Goal: Transaction & Acquisition: Purchase product/service

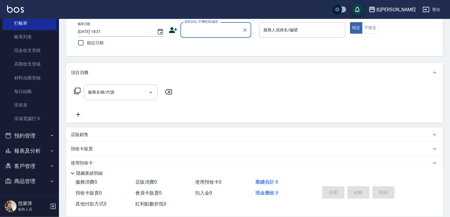
scroll to position [25, 0]
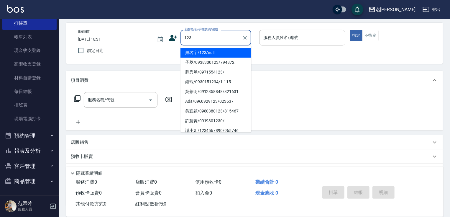
click at [207, 53] on li "無名字/123/null" at bounding box center [215, 53] width 71 height 10
type input "無名字/123/null"
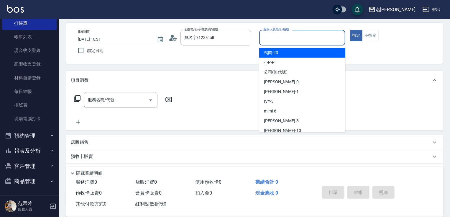
click at [275, 37] on input "服務人員姓名/編號" at bounding box center [302, 37] width 81 height 10
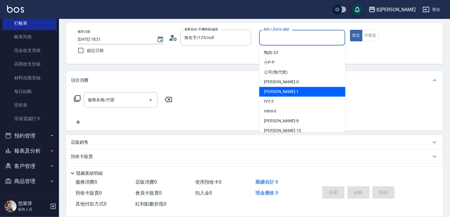
click at [285, 93] on div "[PERSON_NAME] -1" at bounding box center [302, 92] width 86 height 10
type input "[PERSON_NAME]-1"
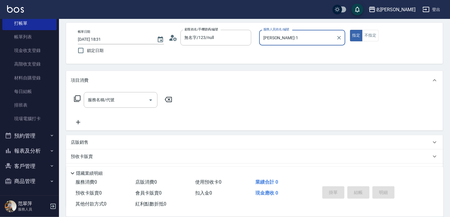
click at [79, 99] on icon at bounding box center [77, 98] width 7 height 7
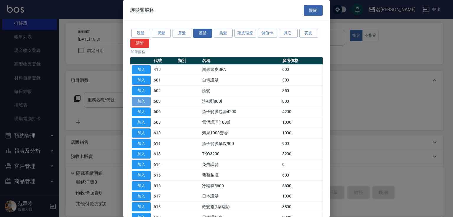
click at [143, 103] on button "加入" at bounding box center [141, 100] width 19 height 9
type input "洗+護[800](603)"
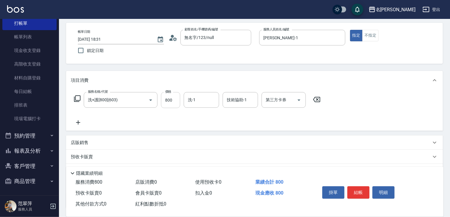
click at [168, 102] on input "800" at bounding box center [170, 100] width 19 height 16
type input "0"
type input "[PERSON_NAME]-18"
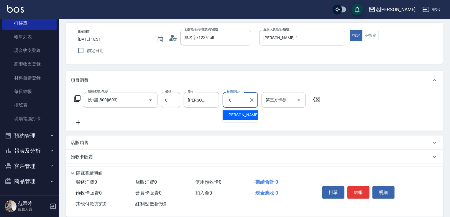
type input "[PERSON_NAME]-18"
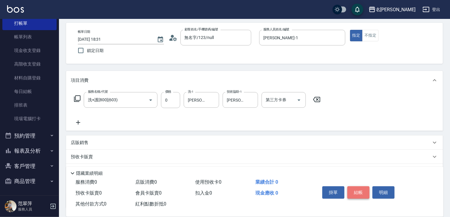
click at [360, 188] on button "結帳" at bounding box center [358, 192] width 22 height 12
type input "[DATE] 19:15"
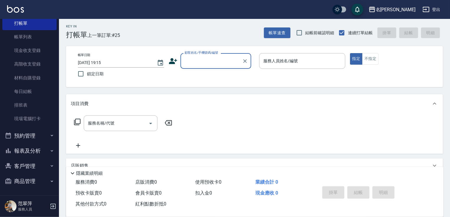
scroll to position [1, 0]
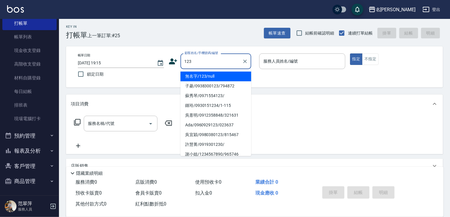
click at [223, 72] on li "無名字/123/null" at bounding box center [215, 76] width 71 height 10
type input "無名字/123/null"
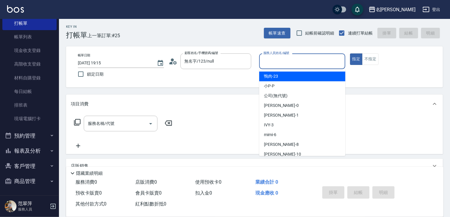
click at [285, 65] on input "服務人員姓名/編號" at bounding box center [302, 61] width 81 height 10
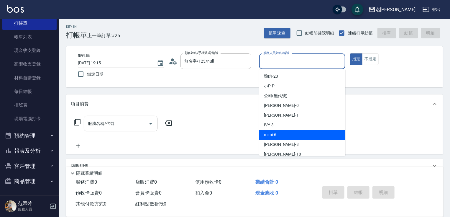
click at [278, 134] on div "mimi -6" at bounding box center [302, 135] width 86 height 10
type input "mimi-6"
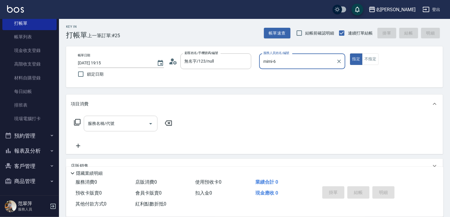
click at [128, 117] on div "服務名稱/代號" at bounding box center [121, 124] width 74 height 16
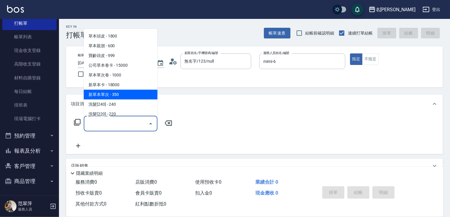
drag, startPoint x: 126, startPoint y: 98, endPoint x: 150, endPoint y: 112, distance: 28.1
click at [126, 98] on span "新草本單次 - 350" at bounding box center [121, 95] width 74 height 10
type input "新草本單次(109)"
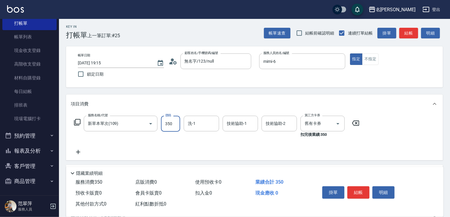
click at [170, 121] on input "350" at bounding box center [170, 124] width 19 height 16
type input "525"
type input "肉圓-20"
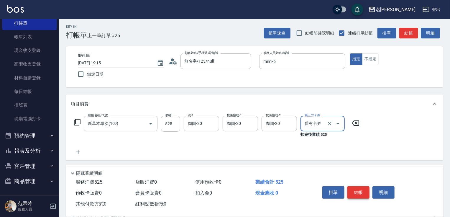
click at [367, 192] on button "結帳" at bounding box center [358, 192] width 22 height 12
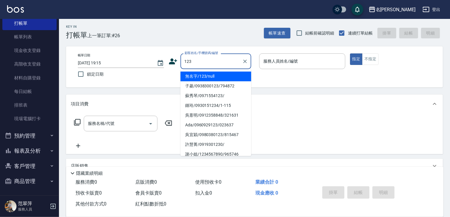
click at [215, 70] on ul "無名字/123/null 子菱/0938300123/794872 蘇秀琴/0971554123/ [PERSON_NAME]/0930151234/1-11…" at bounding box center [215, 112] width 71 height 87
click at [215, 73] on li "無名字/123/null" at bounding box center [215, 76] width 71 height 10
type input "無名字/123/null"
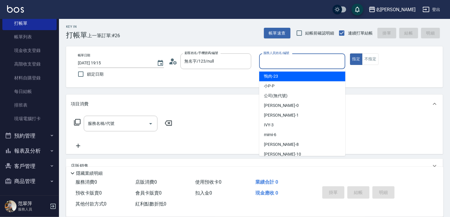
click at [272, 58] on input "服務人員姓名/編號" at bounding box center [302, 61] width 81 height 10
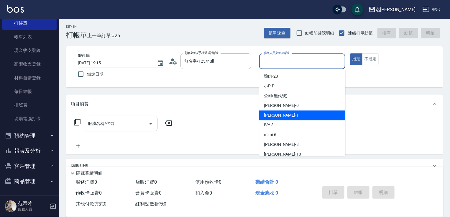
click at [278, 116] on span "[PERSON_NAME] -1" at bounding box center [281, 115] width 35 height 6
type input "[PERSON_NAME]-1"
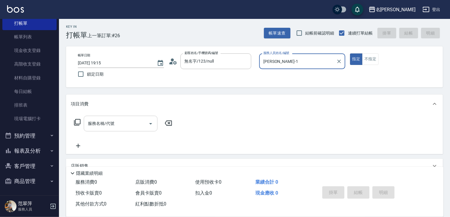
click at [116, 124] on input "服務名稱/代號" at bounding box center [116, 123] width 60 height 10
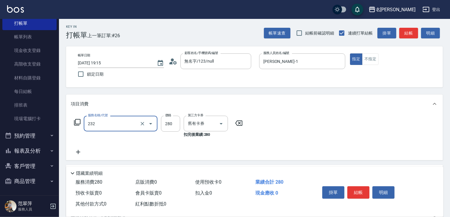
type input "洗髮卷280(232)"
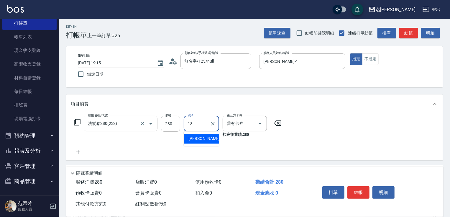
type input "[PERSON_NAME]-18"
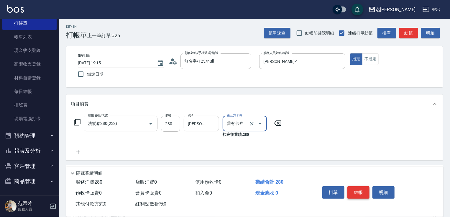
click at [355, 191] on button "結帳" at bounding box center [358, 192] width 22 height 12
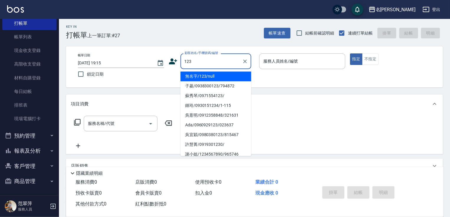
click at [214, 73] on li "無名字/123/null" at bounding box center [215, 76] width 71 height 10
type input "無名字/123/null"
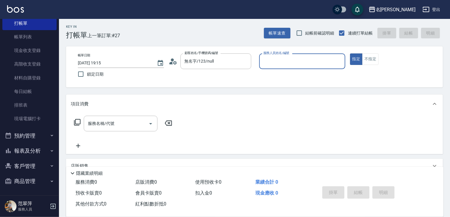
click at [278, 60] on input "服務人員姓名/編號" at bounding box center [302, 61] width 81 height 10
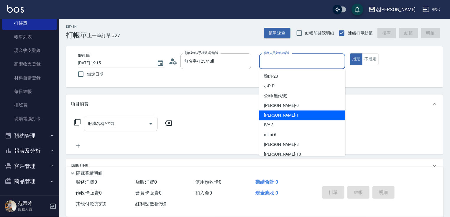
click at [292, 113] on div "[PERSON_NAME] -1" at bounding box center [302, 115] width 86 height 10
type input "[PERSON_NAME]-1"
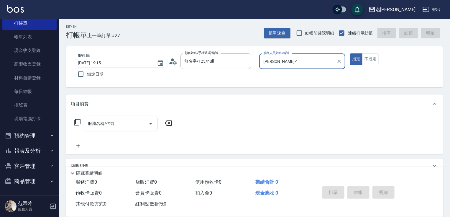
click at [125, 123] on input "服務名稱/代號" at bounding box center [116, 123] width 60 height 10
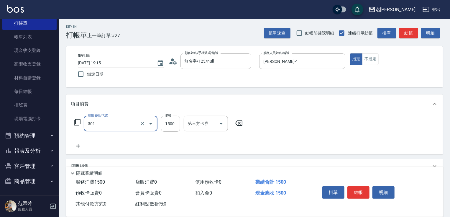
type input "燙髮(1500)(301)"
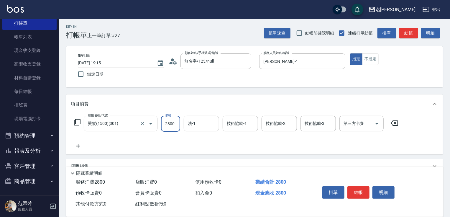
type input "2800"
type input "[PERSON_NAME]-1"
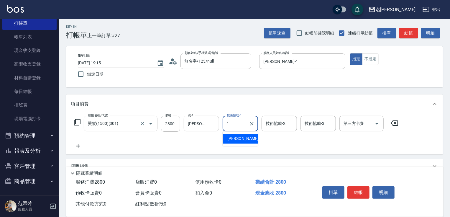
type input "[PERSON_NAME]-1"
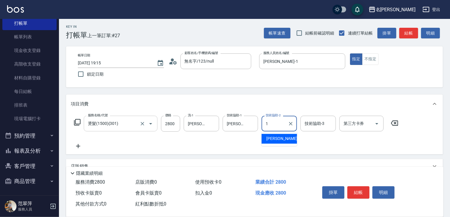
type input "[PERSON_NAME]-1"
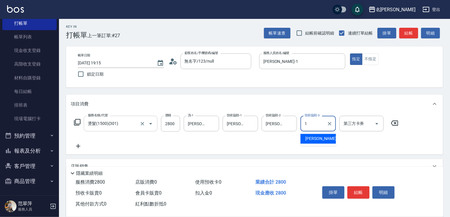
type input "[PERSON_NAME]-1"
click at [78, 147] on icon at bounding box center [78, 146] width 4 height 4
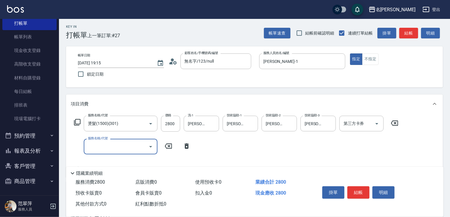
click at [87, 147] on input "服務名稱/代號" at bounding box center [116, 146] width 60 height 10
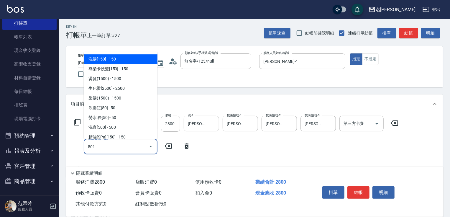
type input "染髮(1500)(501)"
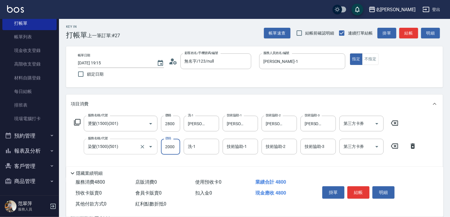
type input "2000"
type input "[PERSON_NAME]-18"
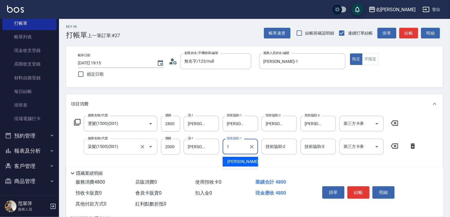
type input "[PERSON_NAME]-1"
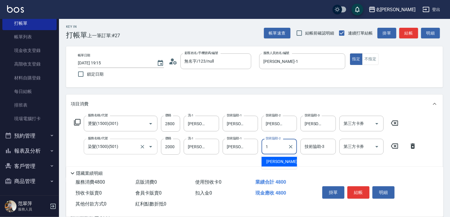
type input "[PERSON_NAME]-1"
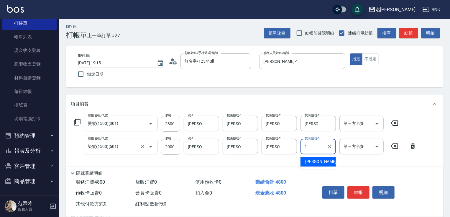
type input "[PERSON_NAME]-1"
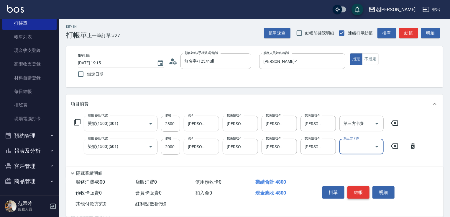
click at [363, 192] on button "結帳" at bounding box center [358, 192] width 22 height 12
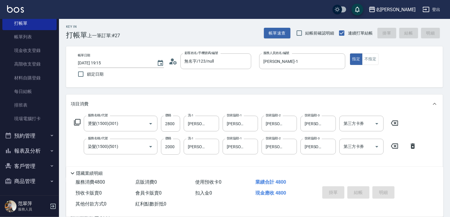
type input "[DATE] 19:16"
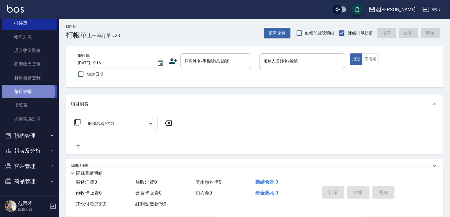
click at [20, 91] on link "每日結帳" at bounding box center [29, 92] width 54 height 14
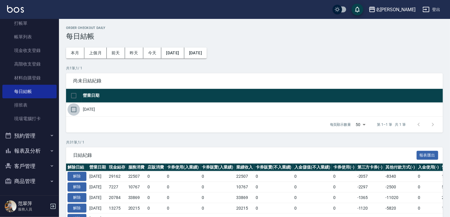
click at [73, 110] on input "checkbox" at bounding box center [74, 109] width 12 height 12
checkbox input "true"
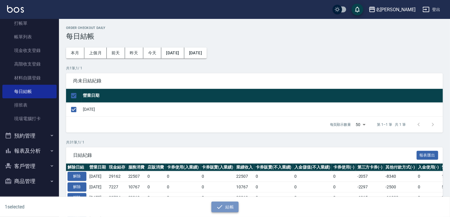
click at [231, 207] on button "結帳" at bounding box center [224, 206] width 27 height 11
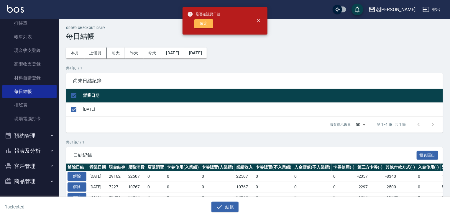
drag, startPoint x: 206, startPoint y: 28, endPoint x: 205, endPoint y: 25, distance: 3.5
click at [206, 27] on button "確定" at bounding box center [203, 23] width 19 height 9
checkbox input "false"
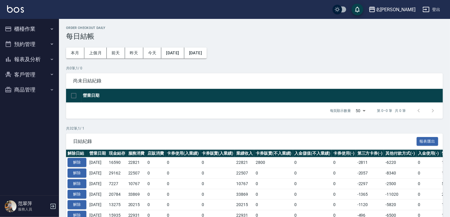
click at [22, 57] on button "報表及分析" at bounding box center [29, 59] width 54 height 15
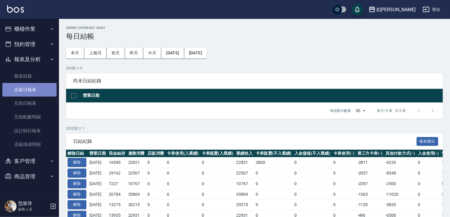
click at [32, 87] on link "店家日報表" at bounding box center [29, 90] width 54 height 14
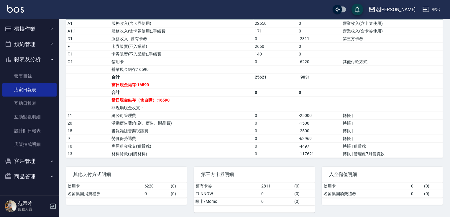
scroll to position [4, 0]
